Goal: Information Seeking & Learning: Find contact information

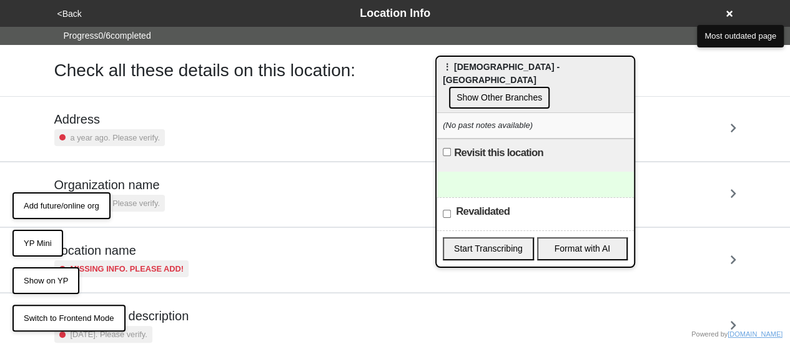
click at [728, 8] on div "<Back Location Info" at bounding box center [395, 13] width 683 height 17
click at [729, 13] on icon at bounding box center [730, 14] width 6 height 6
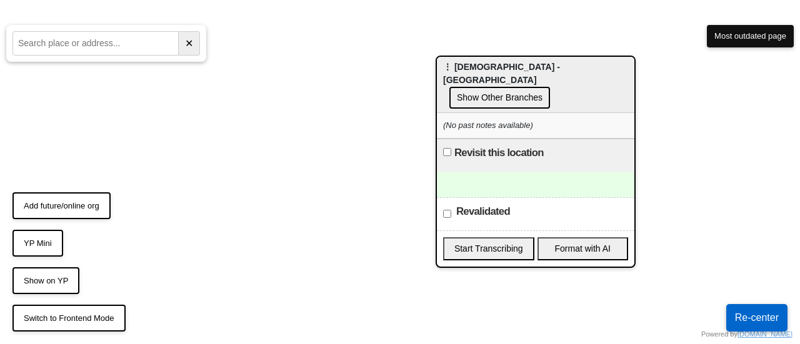
click at [445, 0] on html "Powered by doobneek.org Switch to Frontend Mode Show on YP Add future/online or…" at bounding box center [400, 0] width 800 height 0
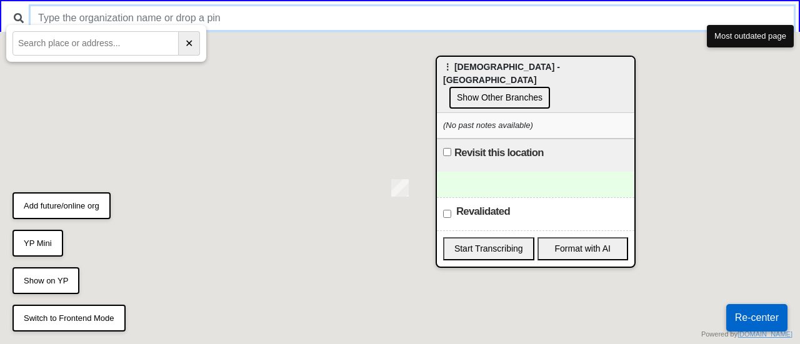
click at [267, 19] on input "text" at bounding box center [412, 18] width 763 height 24
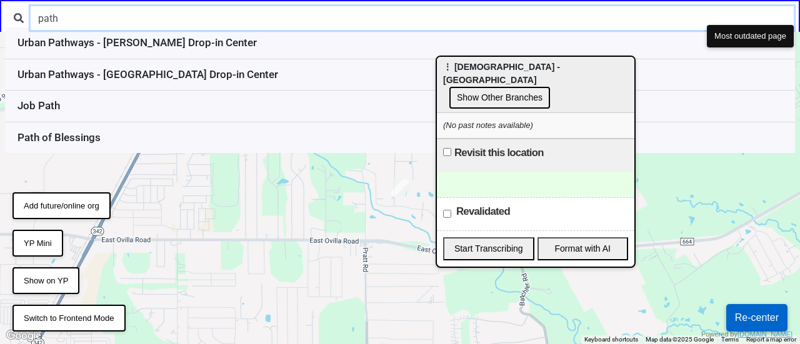
click at [87, 22] on input "path" at bounding box center [412, 18] width 763 height 24
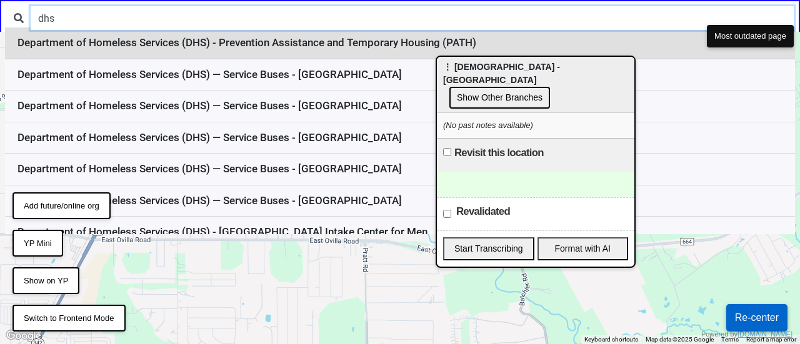
type input "dhs"
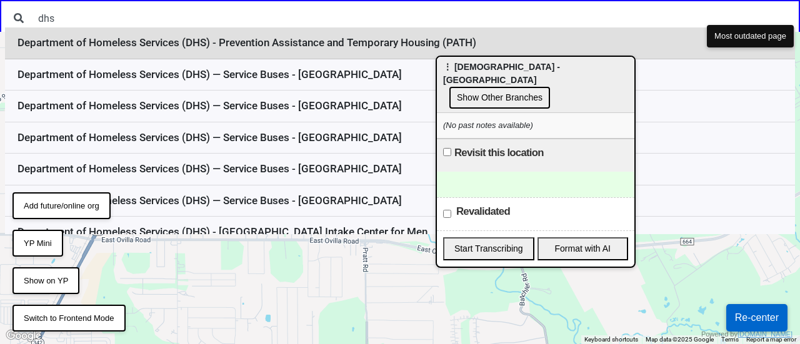
click at [275, 48] on li "Department of Homeless Services (DHS) - Prevention Assistance and Temporary Hou…" at bounding box center [400, 43] width 790 height 32
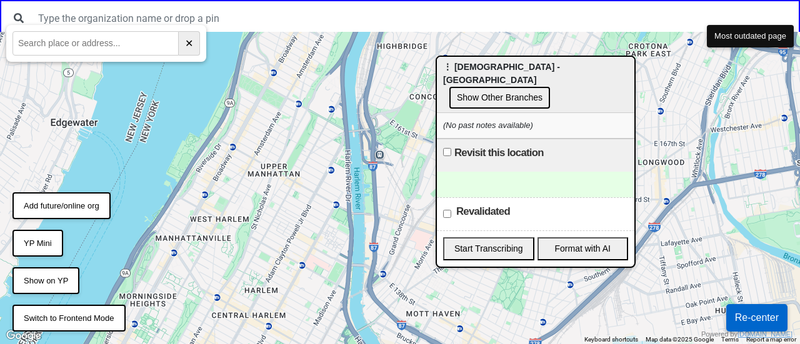
click at [634, 95] on div "⋮ St. Luke's Lutheran Church - West 46 St Show Other Branches" at bounding box center [535, 85] width 197 height 56
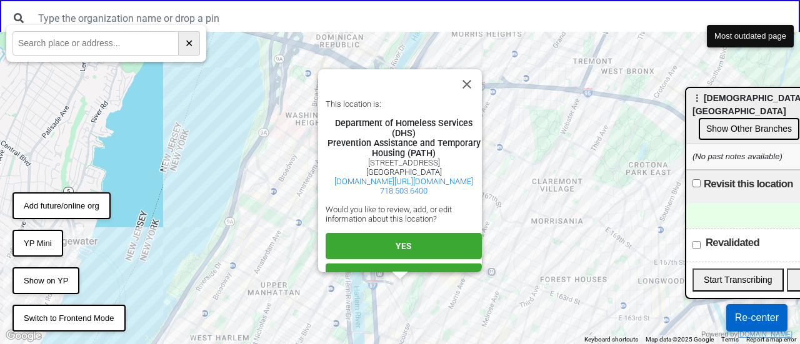
scroll to position [41, 0]
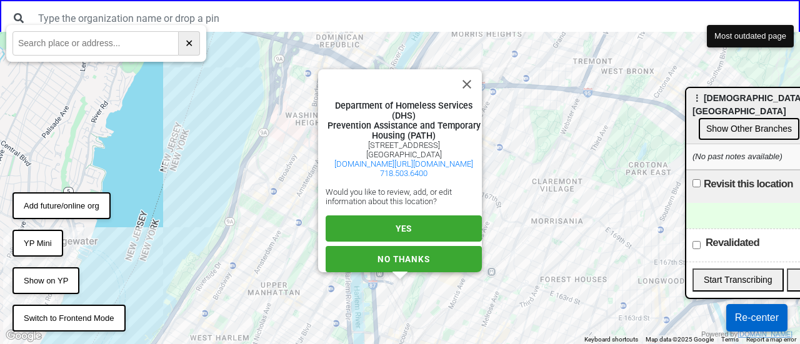
click at [414, 216] on button "YES" at bounding box center [403, 229] width 156 height 26
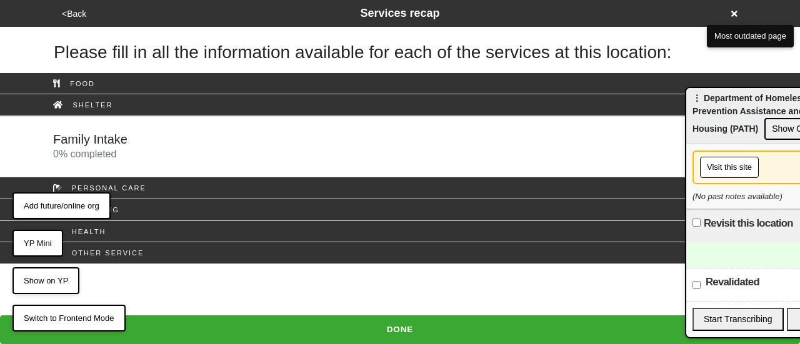
click at [717, 166] on button "Visit this site" at bounding box center [729, 167] width 59 height 21
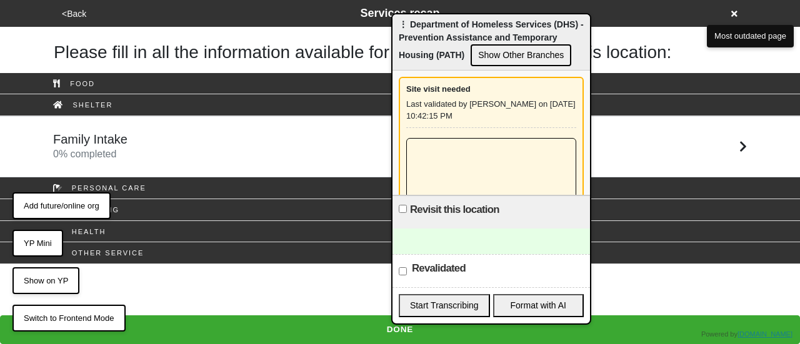
drag, startPoint x: 727, startPoint y: 102, endPoint x: 432, endPoint y: 29, distance: 303.8
click at [434, 29] on div "⋮ Department of Homeless Services (DHS) - Prevention Assistance and Temporary H…" at bounding box center [490, 42] width 197 height 56
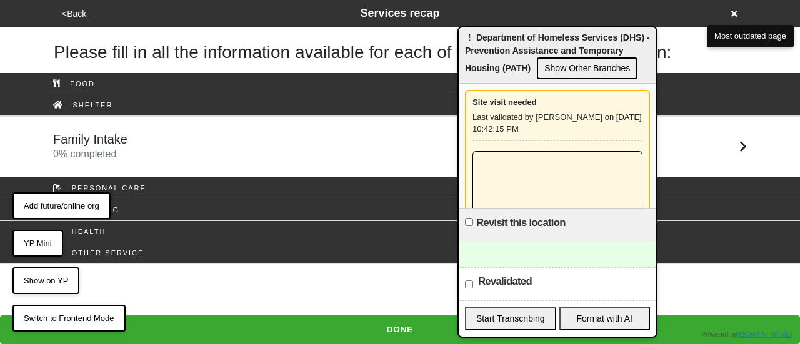
drag, startPoint x: 484, startPoint y: 28, endPoint x: 563, endPoint y: 47, distance: 81.5
click at [562, 46] on div "⋮ Department of Homeless Services (DHS) - Prevention Assistance and Temporary H…" at bounding box center [557, 55] width 197 height 56
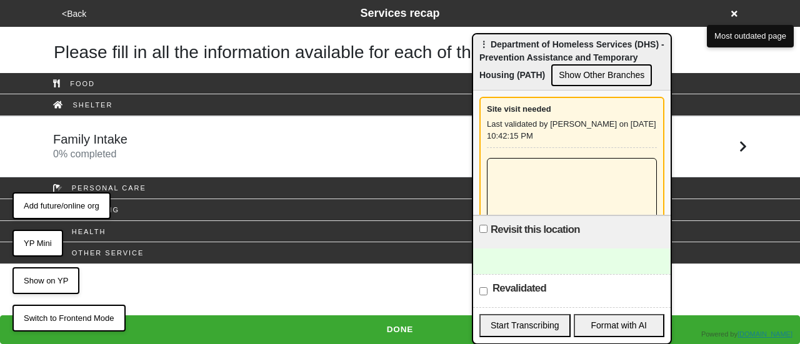
scroll to position [36, 0]
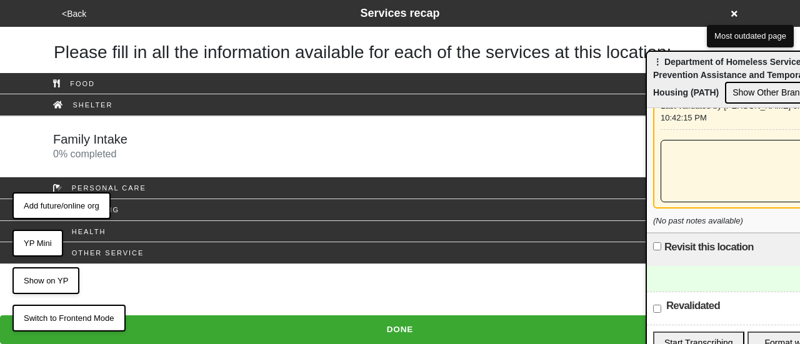
drag, startPoint x: 542, startPoint y: 41, endPoint x: 739, endPoint y: 52, distance: 197.7
click at [748, 58] on div "⋮ Department of Homeless Services (DHS) - Prevention Assistance and Temporary H…" at bounding box center [745, 80] width 197 height 56
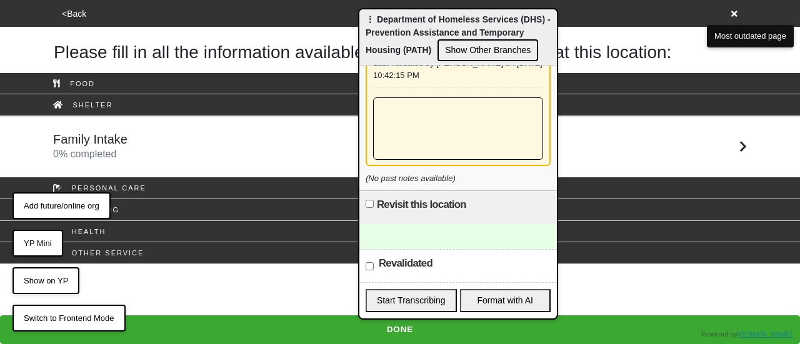
drag, startPoint x: 737, startPoint y: 57, endPoint x: 409, endPoint y: 52, distance: 328.0
click at [408, 11] on div "⋮ Department of Homeless Services (DHS) - Prevention Assistance and Temporary H…" at bounding box center [457, 37] width 197 height 56
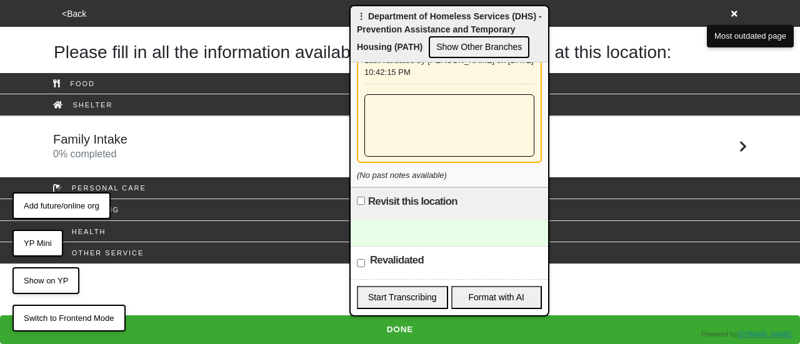
scroll to position [0, 0]
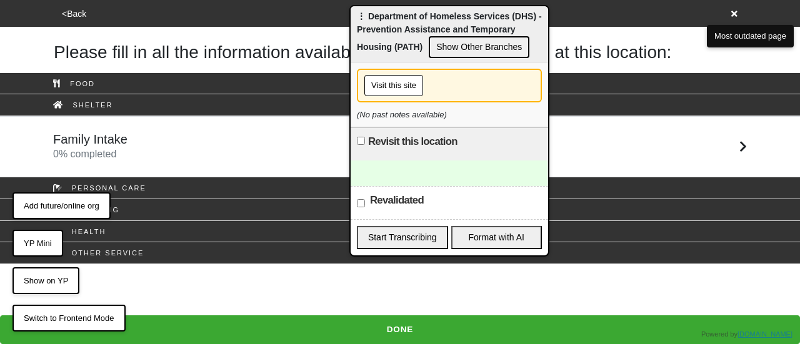
click at [387, 83] on button "Visit this site" at bounding box center [393, 85] width 59 height 21
click at [391, 83] on button "Visit this site" at bounding box center [393, 85] width 59 height 21
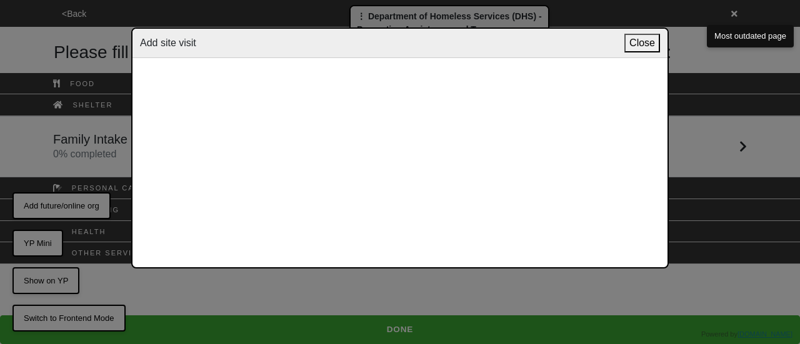
click at [645, 43] on button "Close" at bounding box center [642, 43] width 36 height 19
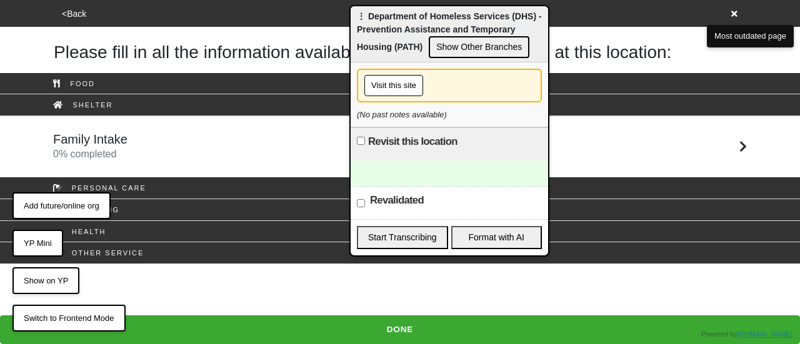
click at [380, 86] on button "Visit this site" at bounding box center [393, 85] width 59 height 21
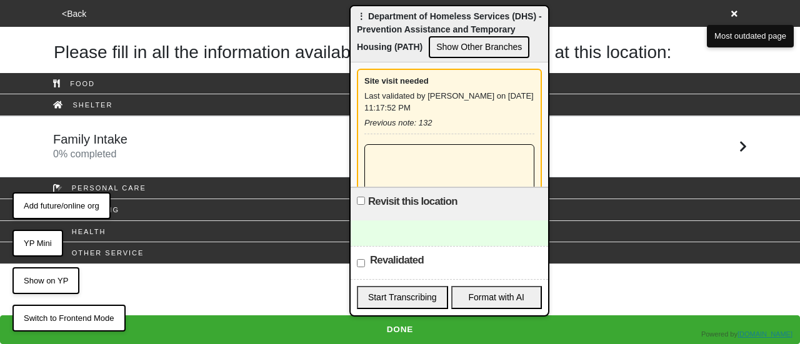
click at [586, 27] on div "<Back Services recap Please fill in all the information available for each of t…" at bounding box center [400, 132] width 800 height 264
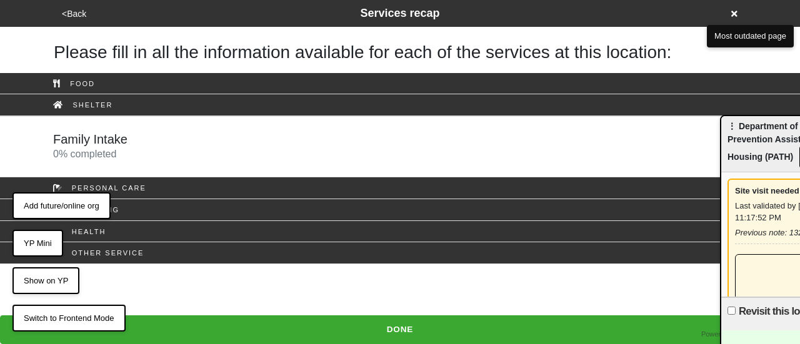
drag, startPoint x: 430, startPoint y: 16, endPoint x: 799, endPoint y: 123, distance: 384.5
click at [732, 11] on icon at bounding box center [734, 13] width 6 height 9
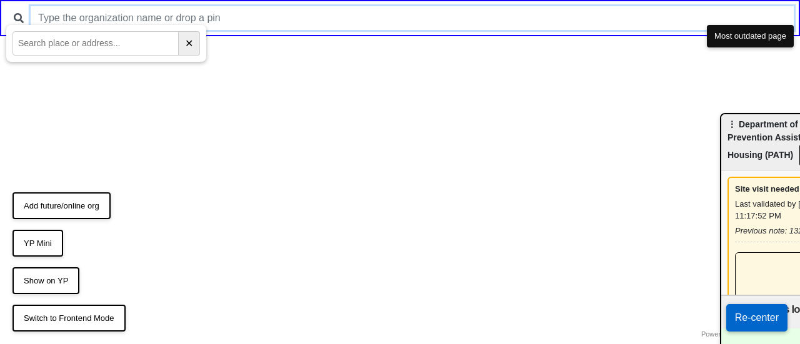
click at [445, 11] on input "text" at bounding box center [412, 18] width 763 height 24
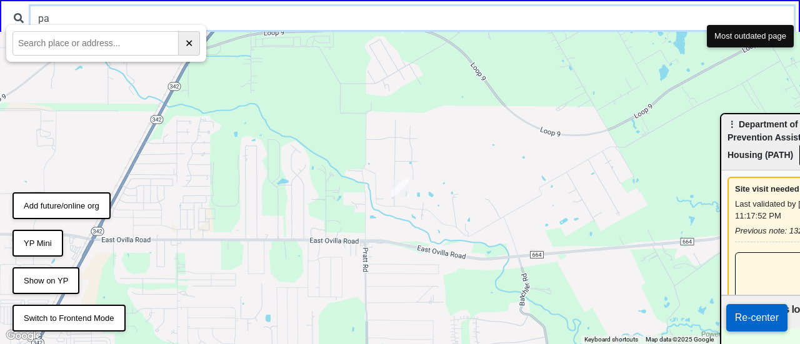
type input "p"
type input "s"
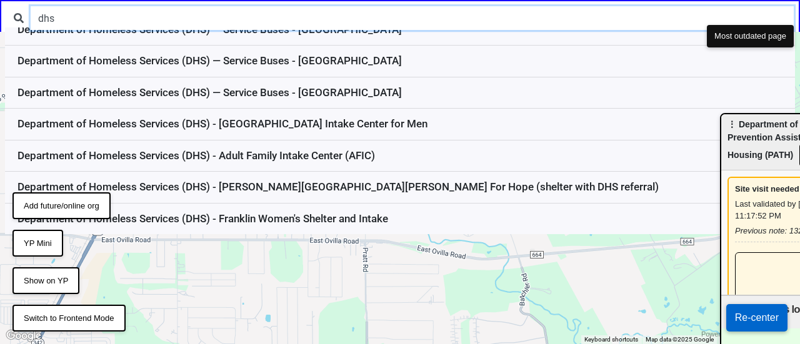
scroll to position [137, 0]
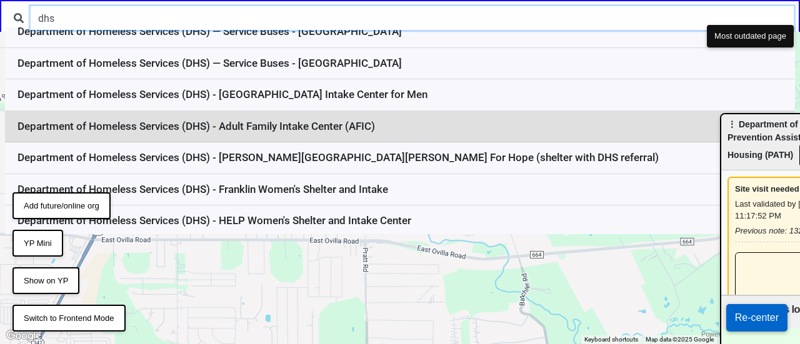
type input "dhs"
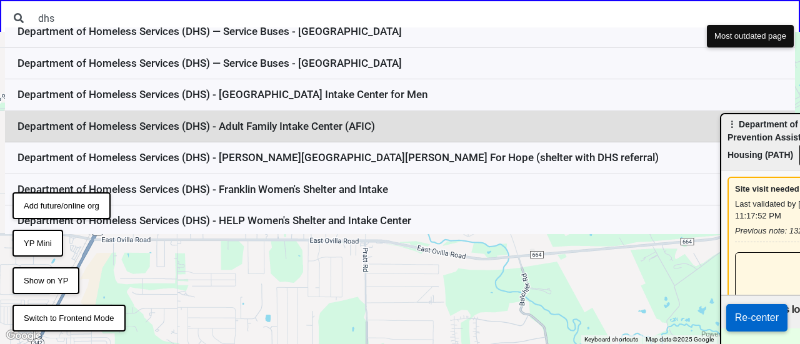
click at [345, 126] on li "Department of Homeless Services (DHS) - Adult Family Intake Center (AFIC)" at bounding box center [400, 127] width 790 height 32
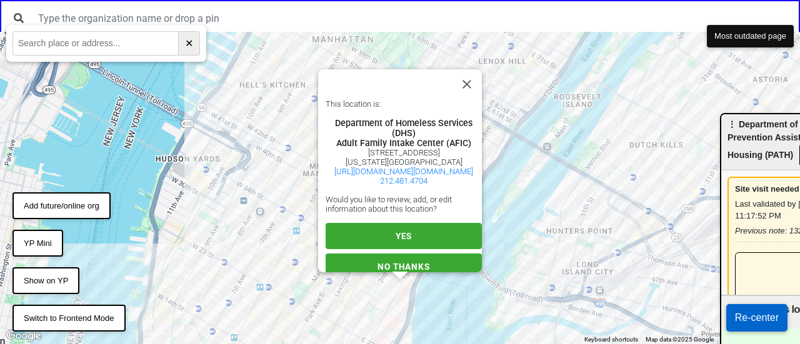
click at [409, 247] on button "YES" at bounding box center [403, 236] width 156 height 26
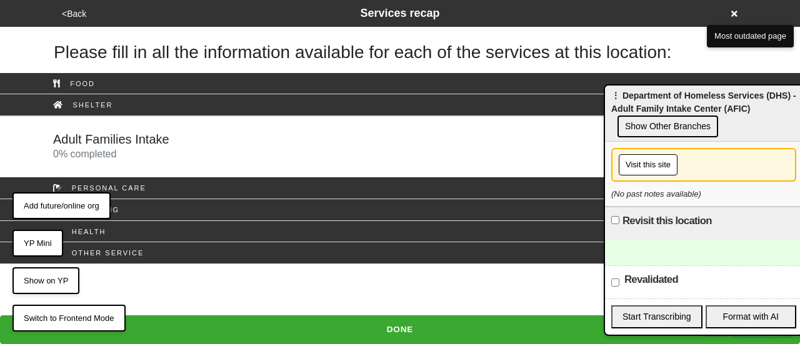
drag, startPoint x: 770, startPoint y: 124, endPoint x: 440, endPoint y: 8, distance: 349.7
click at [605, 86] on div "⋮ Department of Homeless Services (DHS) - Adult Family Intake Center (AFIC) Sho…" at bounding box center [703, 114] width 197 height 56
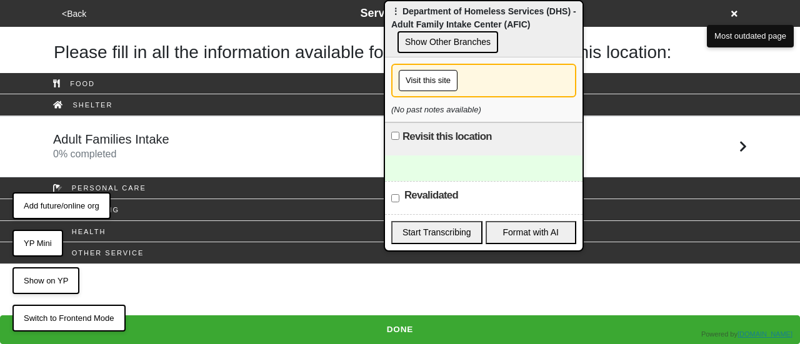
click at [431, 76] on button "Visit this site" at bounding box center [428, 80] width 59 height 21
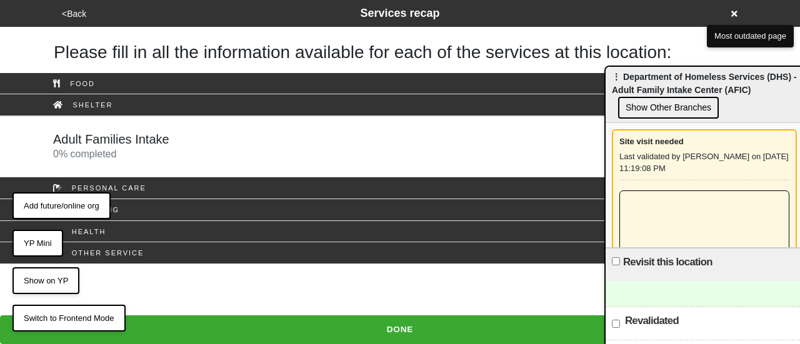
drag, startPoint x: 449, startPoint y: 19, endPoint x: 669, endPoint y: 84, distance: 229.9
click at [669, 84] on div "⋮ Department of Homeless Services (DHS) - Adult Family Intake Center (AFIC) Sho…" at bounding box center [703, 95] width 197 height 56
click at [648, 89] on div "⋮ Department of Homeless Services (DHS) - Adult Family Intake Center (AFIC) Sho…" at bounding box center [703, 95] width 197 height 56
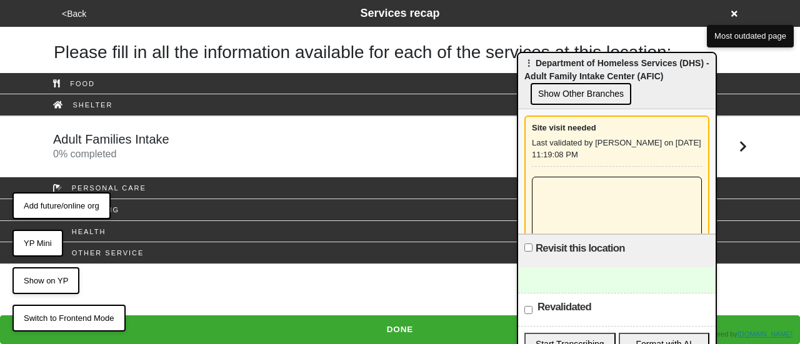
drag, startPoint x: 712, startPoint y: 83, endPoint x: 684, endPoint y: 83, distance: 28.1
click at [684, 83] on div "⋮ Department of Homeless Services (DHS) - Adult Family Intake Center (AFIC) Sho…" at bounding box center [616, 81] width 197 height 56
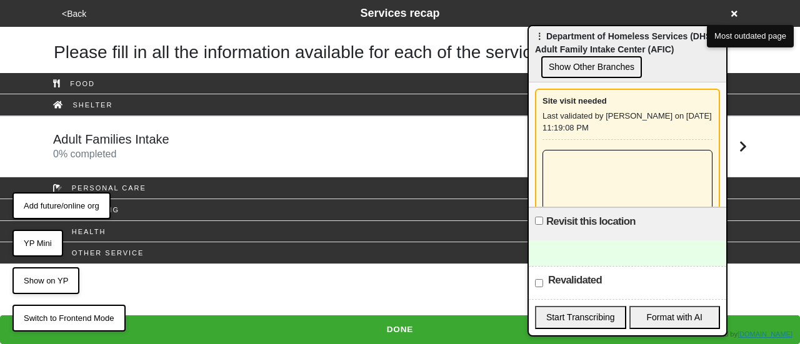
drag, startPoint x: 660, startPoint y: 74, endPoint x: 615, endPoint y: 39, distance: 57.4
click at [615, 39] on div "⋮ Department of Homeless Services (DHS) - Adult Family Intake Center (AFIC) Sho…" at bounding box center [627, 54] width 197 height 56
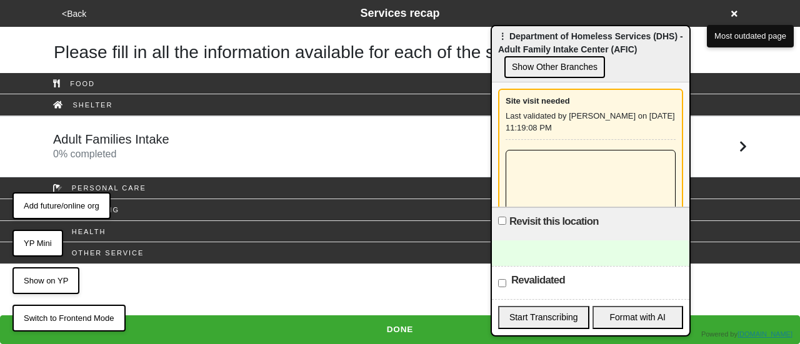
drag, startPoint x: 645, startPoint y: 41, endPoint x: 554, endPoint y: 31, distance: 91.7
click at [554, 31] on div "⋮ Department of Homeless Services (DHS) - Adult Family Intake Center (AFIC) Sho…" at bounding box center [590, 54] width 197 height 56
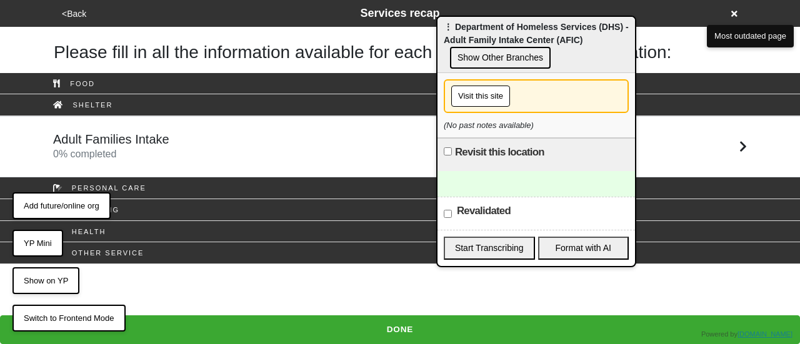
click at [492, 101] on button "Visit this site" at bounding box center [480, 96] width 59 height 21
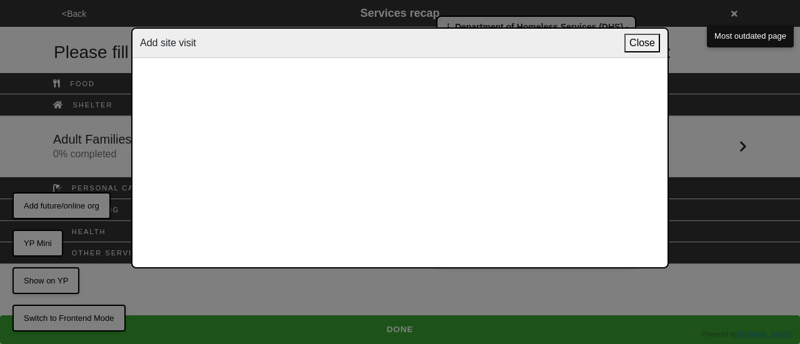
click at [640, 37] on button "Close" at bounding box center [642, 43] width 36 height 19
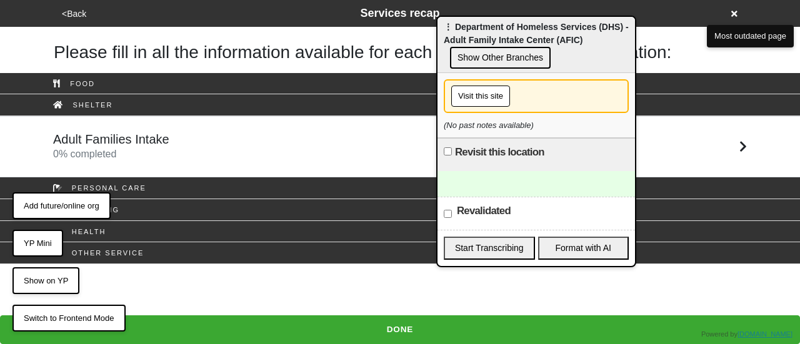
click at [460, 104] on button "Visit this site" at bounding box center [480, 96] width 59 height 21
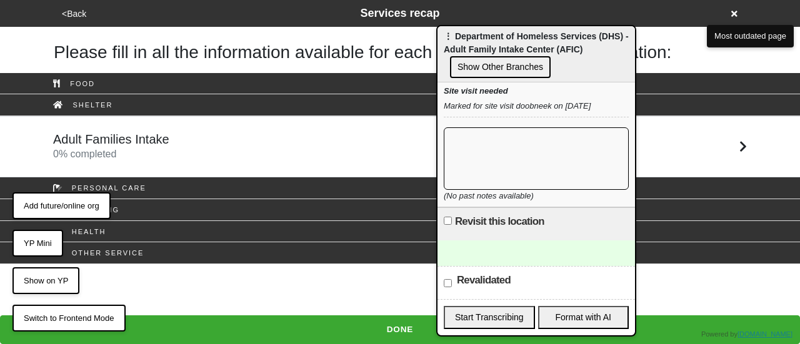
scroll to position [4, 0]
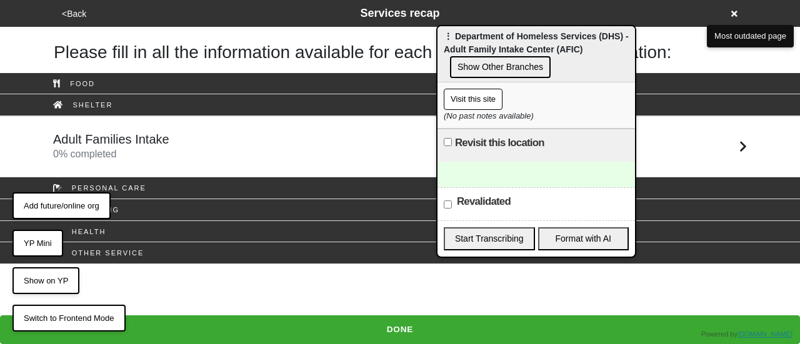
click at [483, 101] on button "Visit this site" at bounding box center [473, 99] width 59 height 21
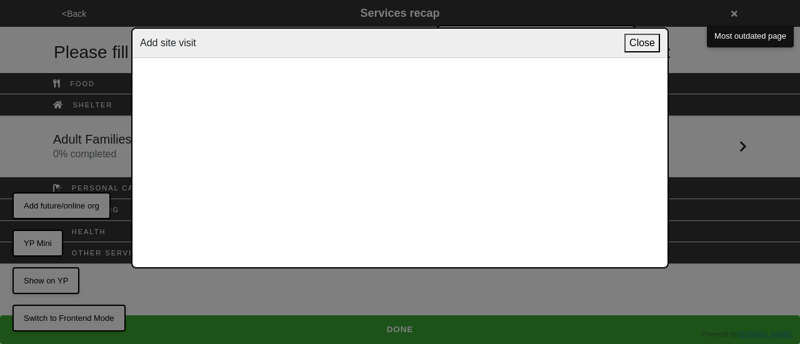
click at [633, 52] on button "Close" at bounding box center [642, 43] width 36 height 19
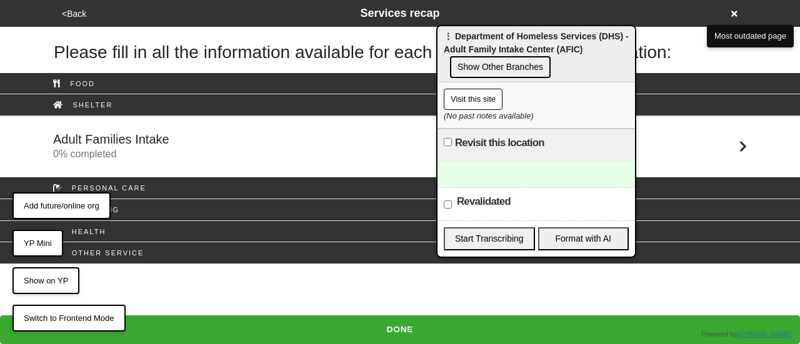
click at [484, 99] on button "Visit this site" at bounding box center [473, 99] width 59 height 21
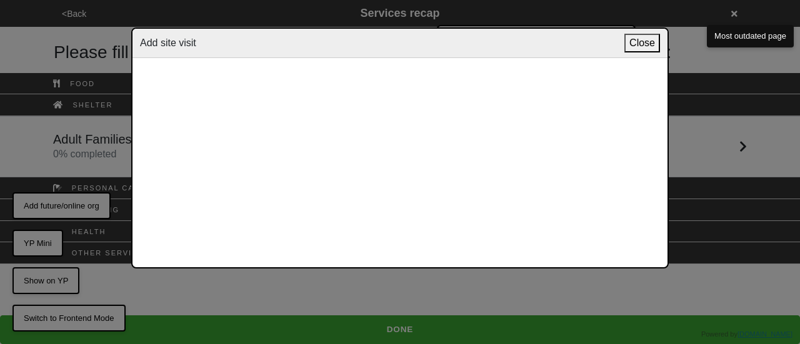
click at [635, 39] on button "Close" at bounding box center [642, 43] width 36 height 19
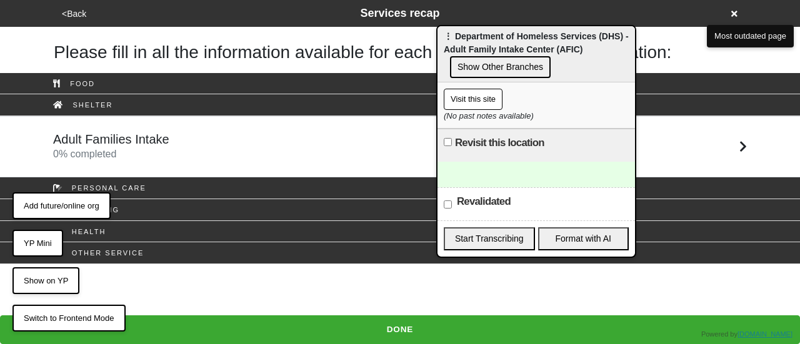
click at [470, 99] on button "Visit this site" at bounding box center [473, 99] width 59 height 21
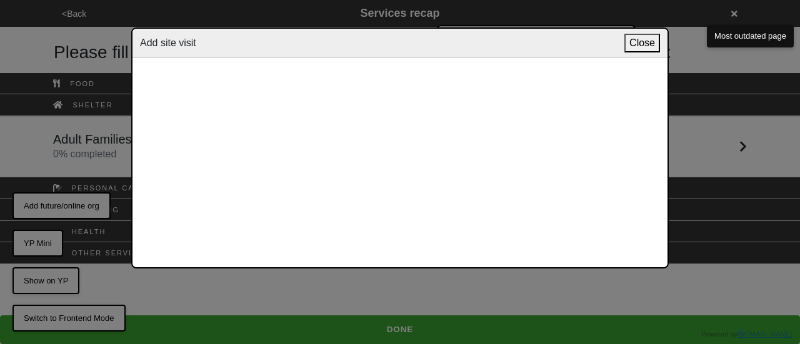
click at [637, 44] on button "Close" at bounding box center [642, 43] width 36 height 19
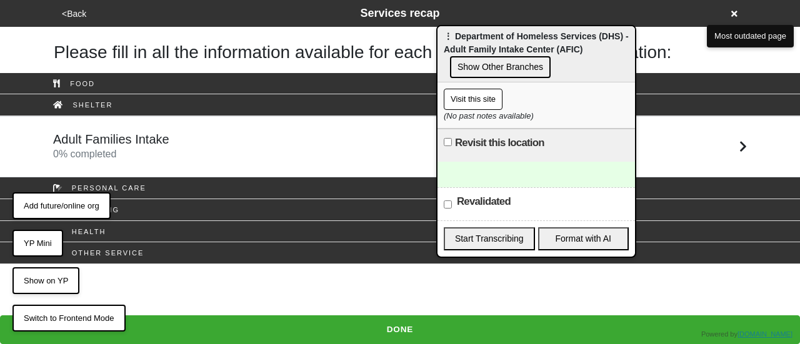
click at [485, 96] on button "Visit this site" at bounding box center [473, 99] width 59 height 21
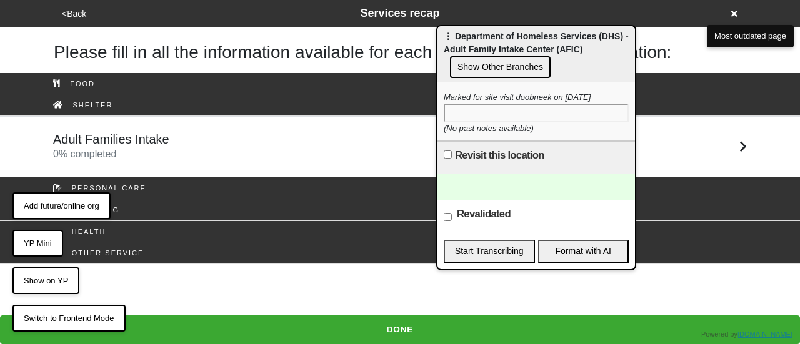
click at [539, 122] on iframe at bounding box center [536, 113] width 185 height 19
click at [579, 132] on div "Marked for site visit doobneek on Aug 17, 25 (No past notes available)" at bounding box center [535, 111] width 197 height 59
click at [585, 93] on div "Marked for site visit doobneek on Aug 17, 25" at bounding box center [536, 97] width 185 height 12
click at [42, 244] on button "YP Mini" at bounding box center [37, 243] width 51 height 27
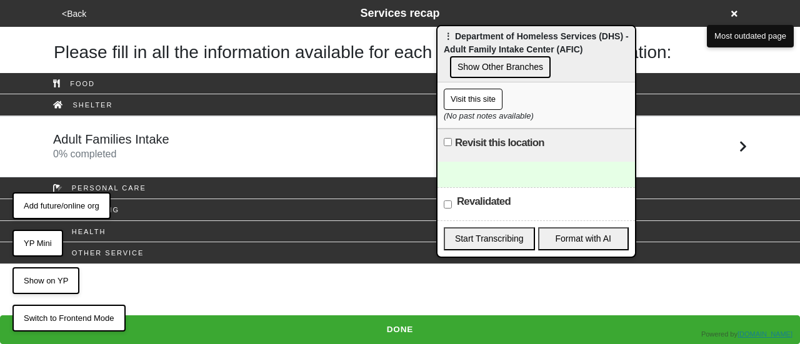
click at [478, 96] on button "Visit this site" at bounding box center [473, 99] width 59 height 21
click at [472, 97] on button "Visit this site" at bounding box center [473, 99] width 59 height 21
click at [45, 239] on button "YP Mini" at bounding box center [37, 243] width 51 height 27
click at [34, 238] on button "YP Mini" at bounding box center [37, 243] width 51 height 27
click at [34, 239] on button "YP Mini" at bounding box center [37, 243] width 51 height 27
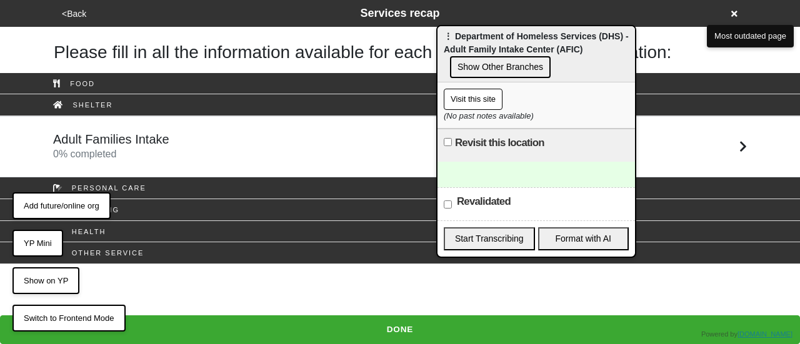
click at [34, 239] on button "YP Mini" at bounding box center [37, 243] width 51 height 27
click at [34, 246] on button "YP Mini" at bounding box center [37, 243] width 51 height 27
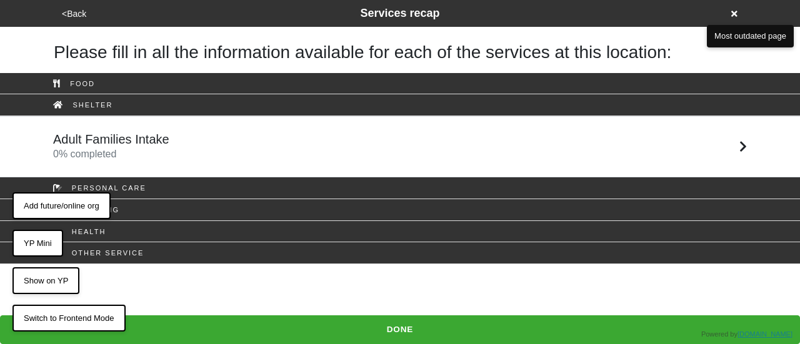
click at [47, 241] on button "YP Mini" at bounding box center [37, 243] width 51 height 27
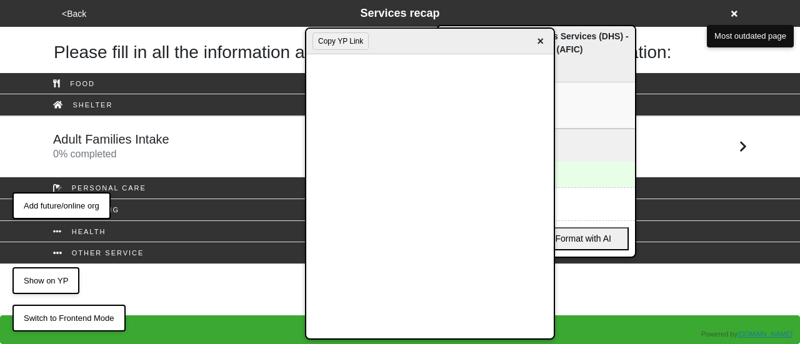
click at [540, 39] on span "×" at bounding box center [540, 41] width 14 height 17
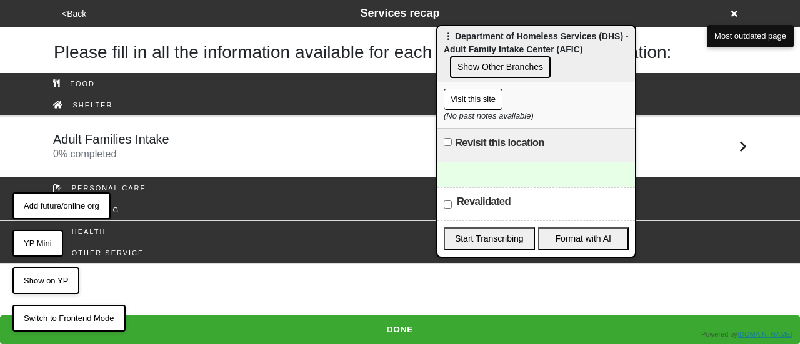
click at [472, 97] on button "Visit this site" at bounding box center [473, 99] width 59 height 21
click at [32, 241] on button "YP Mini" at bounding box center [37, 243] width 51 height 27
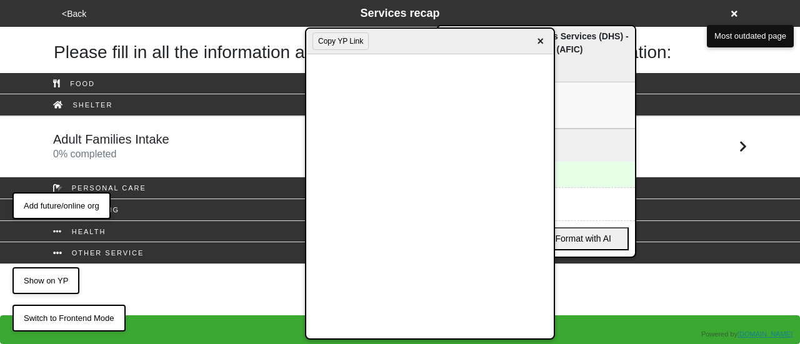
click at [540, 43] on span "×" at bounding box center [540, 41] width 14 height 17
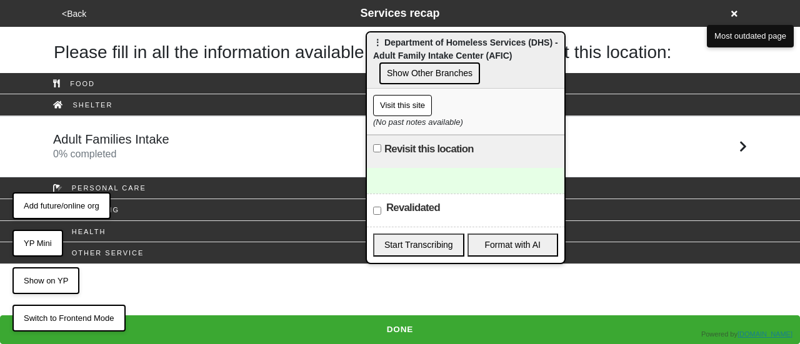
drag, startPoint x: 565, startPoint y: 49, endPoint x: 484, endPoint y: 60, distance: 82.6
click at [484, 60] on div "⋮ Department of Homeless Services (DHS) - Adult Family Intake Center (AFIC) Sho…" at bounding box center [465, 60] width 197 height 56
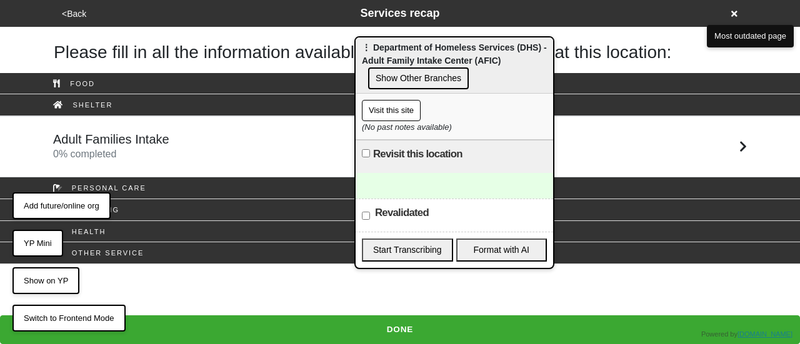
click at [390, 112] on button "Visit this site" at bounding box center [391, 110] width 59 height 21
click at [388, 106] on button "Visit this site" at bounding box center [391, 110] width 59 height 21
click at [388, 111] on button "Visit this site" at bounding box center [391, 110] width 59 height 21
drag, startPoint x: 456, startPoint y: 208, endPoint x: 432, endPoint y: 176, distance: 40.2
click at [456, 208] on div "Revalidated" at bounding box center [453, 215] width 197 height 33
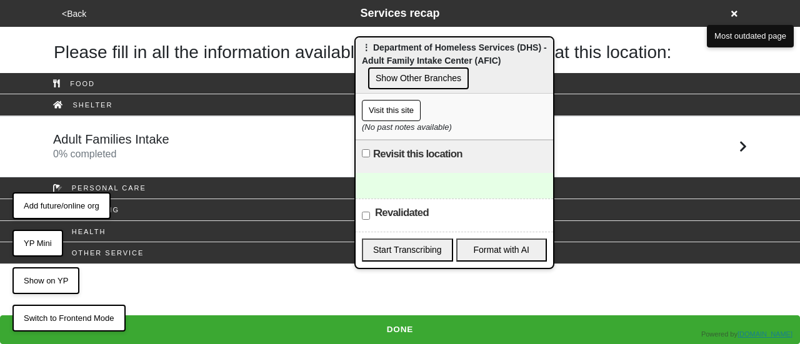
click at [432, 174] on div at bounding box center [453, 186] width 197 height 26
click at [432, 178] on div "To enrich screen reader interactions, please activate Accessibility in Grammarl…" at bounding box center [453, 186] width 197 height 26
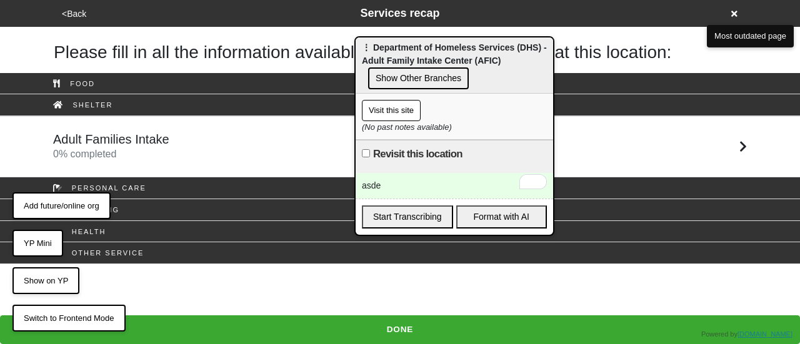
click at [402, 192] on div "asde" at bounding box center [453, 186] width 197 height 26
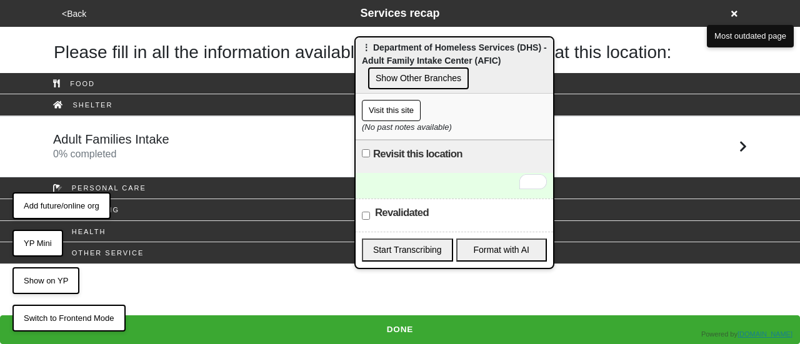
click at [390, 117] on button "Visit this site" at bounding box center [391, 110] width 59 height 21
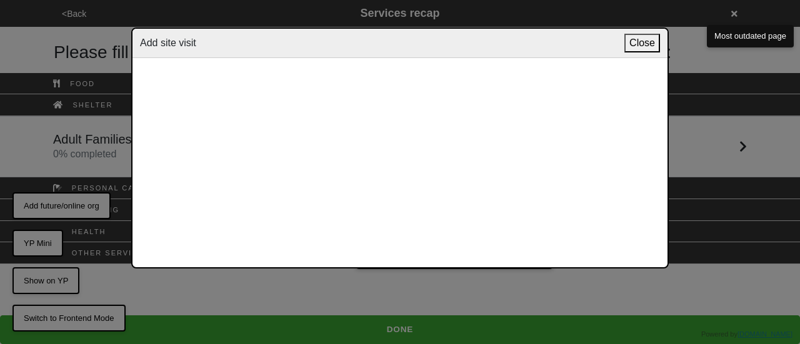
click at [689, 34] on div "Add site visit Close" at bounding box center [400, 172] width 800 height 344
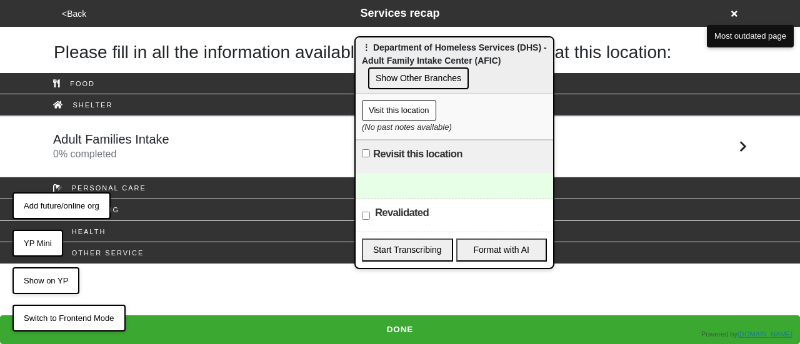
drag, startPoint x: 392, startPoint y: 122, endPoint x: 397, endPoint y: 116, distance: 8.0
click at [392, 121] on div "Visit this location (No past notes available)" at bounding box center [453, 117] width 197 height 46
click at [401, 111] on button "Visit this location" at bounding box center [399, 110] width 74 height 21
click at [423, 191] on div at bounding box center [453, 186] width 197 height 26
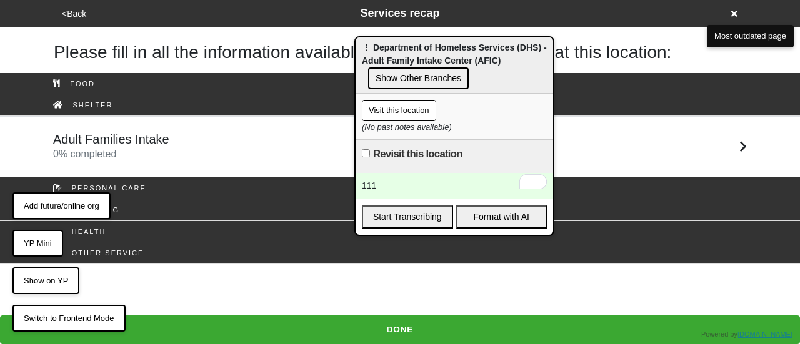
click at [437, 172] on div "⋮ Department of Homeless Services (DHS) - Adult Family Intake Center (AFIC) Sho…" at bounding box center [454, 136] width 200 height 200
click at [430, 181] on div "111" at bounding box center [453, 186] width 197 height 26
click at [404, 187] on div "111111" at bounding box center [453, 186] width 197 height 26
click at [380, 183] on div "111111" at bounding box center [453, 186] width 197 height 26
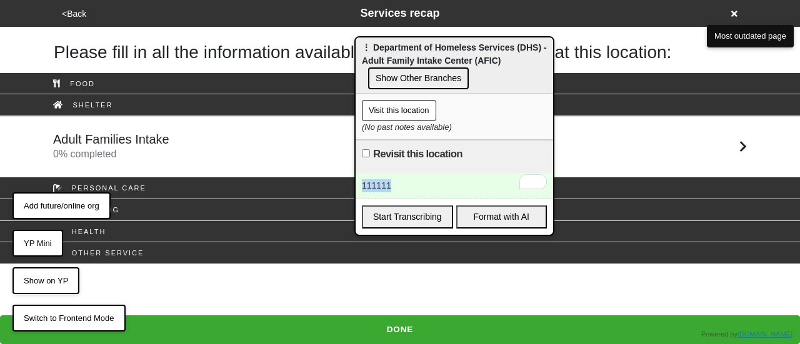
click at [380, 183] on div "111111" at bounding box center [453, 186] width 197 height 26
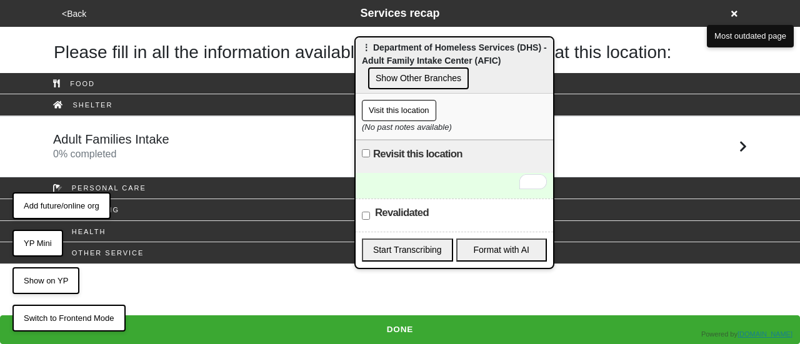
click at [416, 112] on button "Visit this location" at bounding box center [399, 110] width 74 height 21
click at [418, 184] on div at bounding box center [453, 186] width 197 height 26
click at [410, 194] on div at bounding box center [453, 186] width 197 height 26
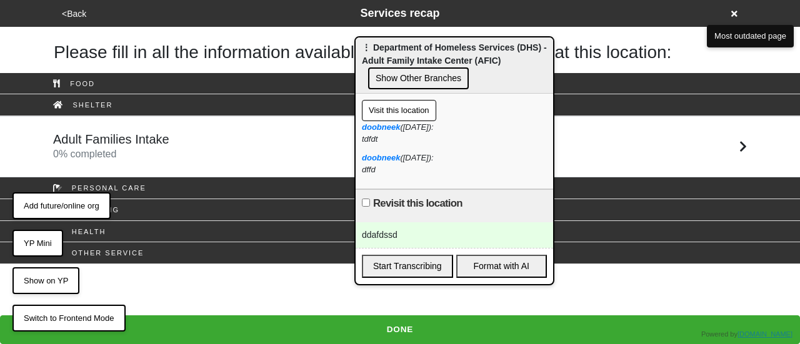
click at [395, 108] on button "Visit this location" at bounding box center [399, 110] width 74 height 21
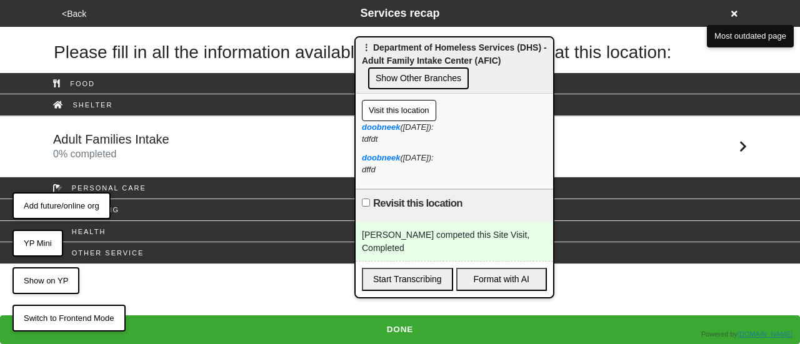
drag, startPoint x: 720, startPoint y: 269, endPoint x: 462, endPoint y: 374, distance: 277.7
drag, startPoint x: 462, startPoint y: 374, endPoint x: 389, endPoint y: 206, distance: 182.9
click at [389, 206] on label "Revisit this location" at bounding box center [417, 203] width 89 height 15
click at [370, 206] on input "Revisit this location" at bounding box center [366, 203] width 8 height 8
checkbox input "true"
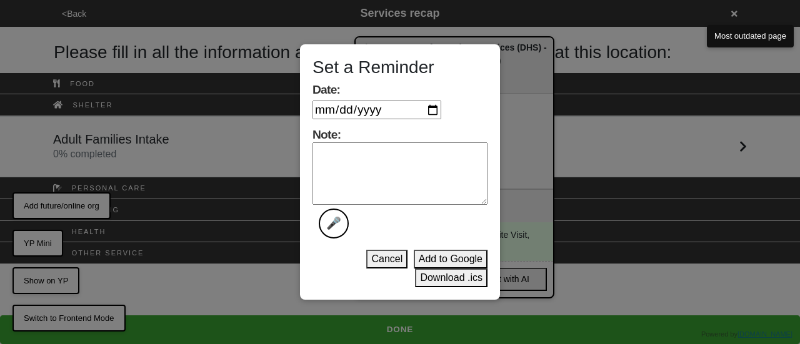
click at [534, 232] on div "Set a Reminder Date: Note: 🎤 Cancel Add to Google Download .ics" at bounding box center [400, 172] width 800 height 344
drag, startPoint x: 392, startPoint y: 264, endPoint x: 406, endPoint y: 262, distance: 13.9
click at [394, 264] on button "Cancel" at bounding box center [386, 259] width 41 height 19
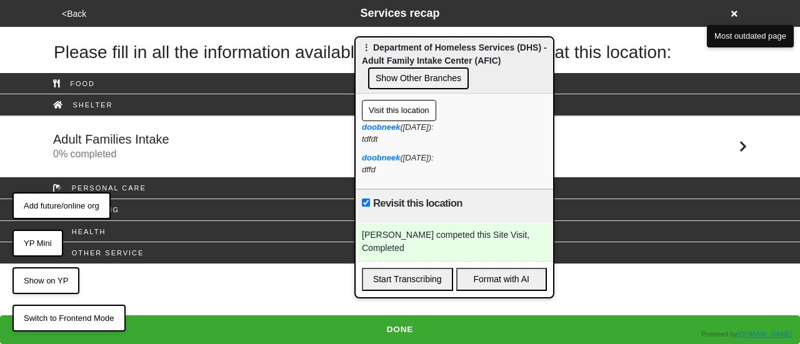
click at [507, 237] on div "[PERSON_NAME] competed this Site Visit, Completed" at bounding box center [453, 241] width 197 height 39
copy div "Completed"
click at [546, 121] on button "ℹ️" at bounding box center [544, 124] width 14 height 14
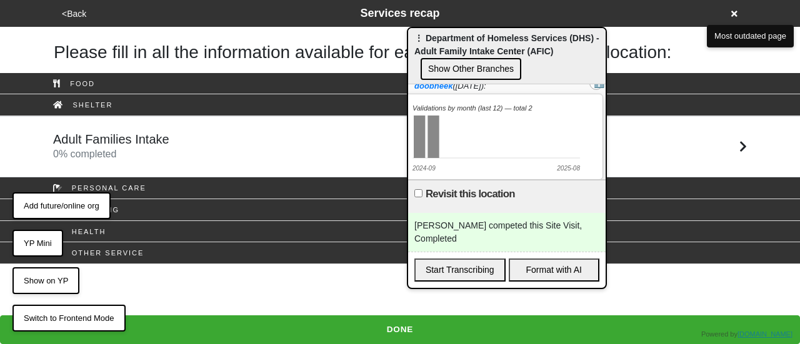
drag, startPoint x: 466, startPoint y: 51, endPoint x: 504, endPoint y: 41, distance: 38.6
click at [504, 41] on div "⋮ Department of Homeless Services (DHS) - Adult Family Intake Center (AFIC) Sho…" at bounding box center [506, 56] width 197 height 56
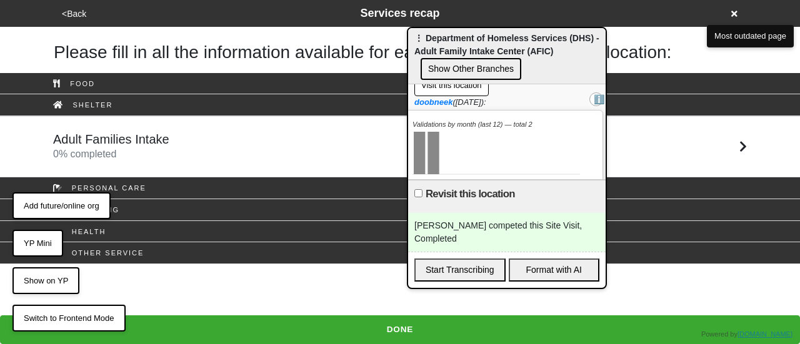
scroll to position [0, 0]
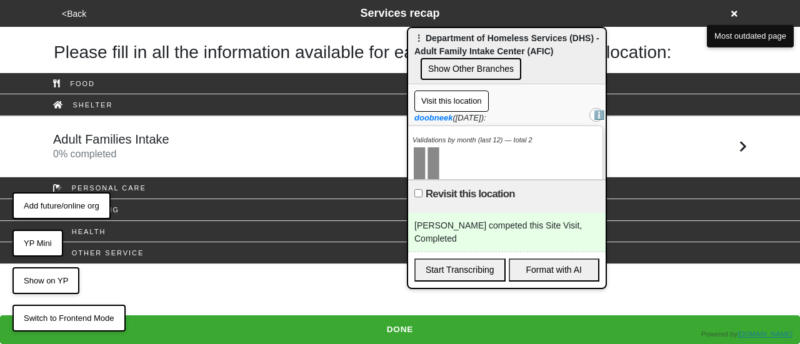
click at [589, 112] on button "ℹ️" at bounding box center [596, 115] width 14 height 14
click at [585, 112] on div "doobneek (2025-08-17): tdfdt" at bounding box center [506, 124] width 185 height 24
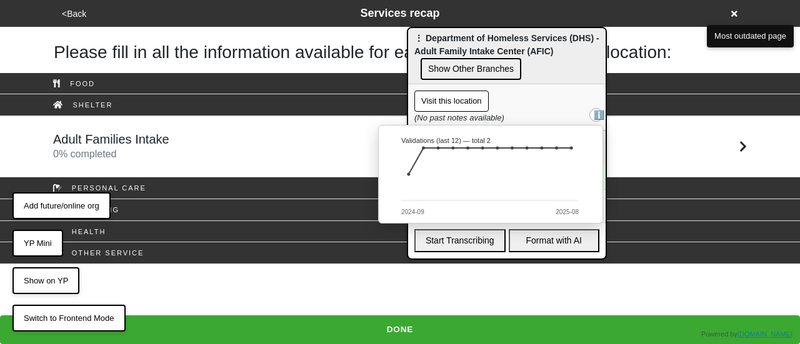
click at [593, 115] on button "ℹ️" at bounding box center [596, 115] width 14 height 14
click at [436, 149] on icon "Validations (last 12) — total 2 2024-09 2025-08" at bounding box center [490, 174] width 212 height 87
click at [421, 147] on icon "Validations (last 12) — total 2 2024-09 2025-08" at bounding box center [490, 174] width 212 height 87
click at [597, 114] on button "ℹ️" at bounding box center [596, 115] width 14 height 14
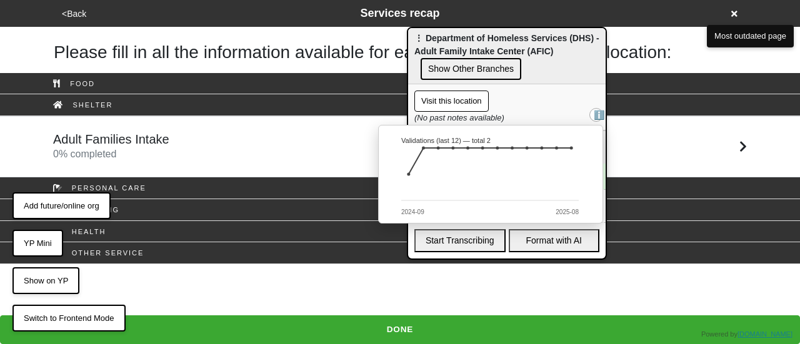
click at [422, 148] on circle "2024-10: 2" at bounding box center [423, 147] width 3 height 3
click at [595, 112] on button "ℹ️" at bounding box center [596, 115] width 14 height 14
click at [422, 149] on icon at bounding box center [490, 161] width 162 height 26
click at [409, 176] on icon "2024-09: 1 2024-10: 2 2024-11: 2 2024-12: 2 2025-01: 2 2025-02: 2 2025-03: 2 20…" at bounding box center [490, 174] width 212 height 87
click at [428, 154] on icon "2024-09: 1 2024-10: 2 2024-11: 2 2024-12: 2 2025-01: 2 2025-02: 2 2025-03: 2 20…" at bounding box center [490, 174] width 212 height 87
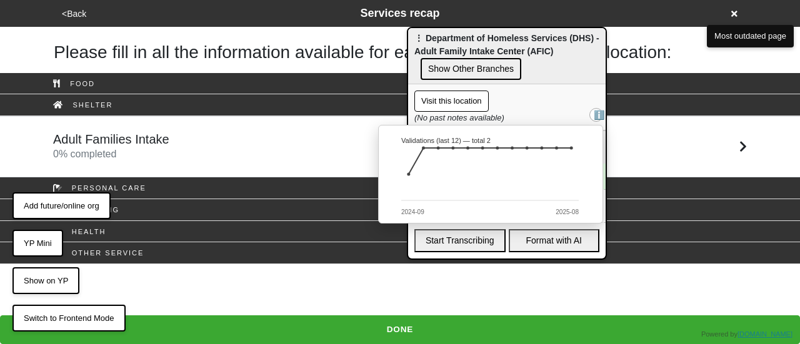
click at [428, 187] on icon "2024-09: 1 2024-10: 2 2024-11: 2 2024-12: 2 2025-01: 2 2025-02: 2 2025-03: 2 20…" at bounding box center [490, 174] width 212 height 87
click at [597, 113] on button "ℹ️" at bounding box center [596, 115] width 14 height 14
click at [445, 176] on icon "2024-09: 1 2024-10: 2 Validations (last 12) — total 2 2024-09 2024-10" at bounding box center [490, 174] width 212 height 87
click at [534, 149] on icon "2024-09: 1 2024-10: 2 Validations (last 12) — total 2 2024-09 2024-10" at bounding box center [490, 174] width 212 height 87
click at [601, 112] on button "ℹ️" at bounding box center [596, 115] width 14 height 14
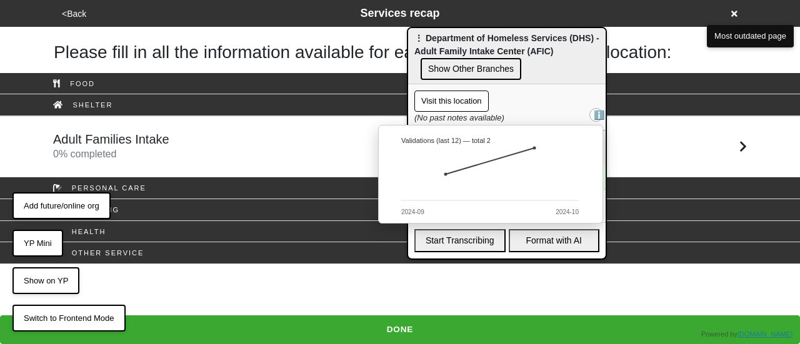
click at [591, 112] on button "ℹ️" at bounding box center [596, 115] width 14 height 14
